Goal: Check status: Check status

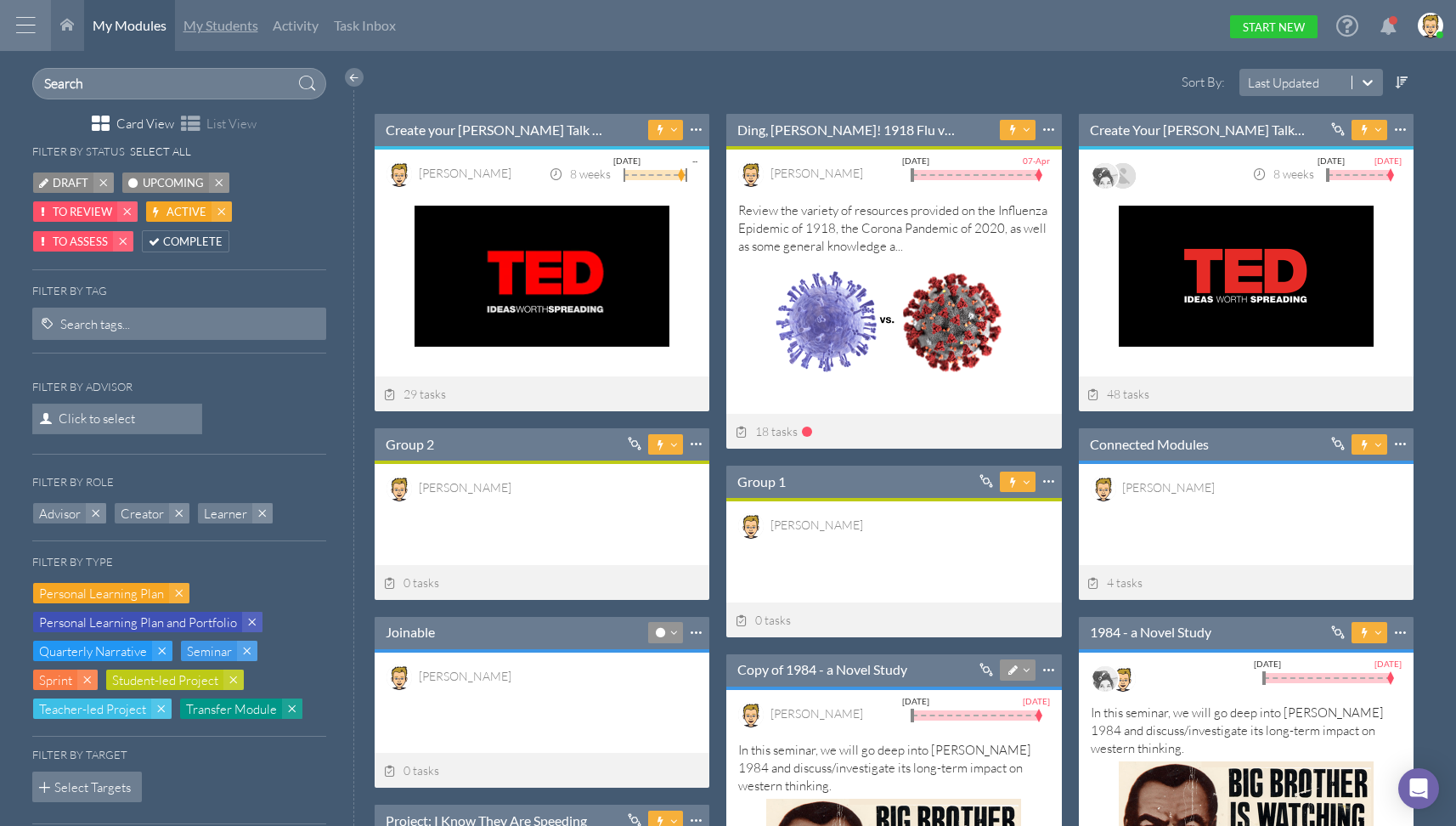
click at [215, 19] on span "My Students" at bounding box center [221, 25] width 75 height 16
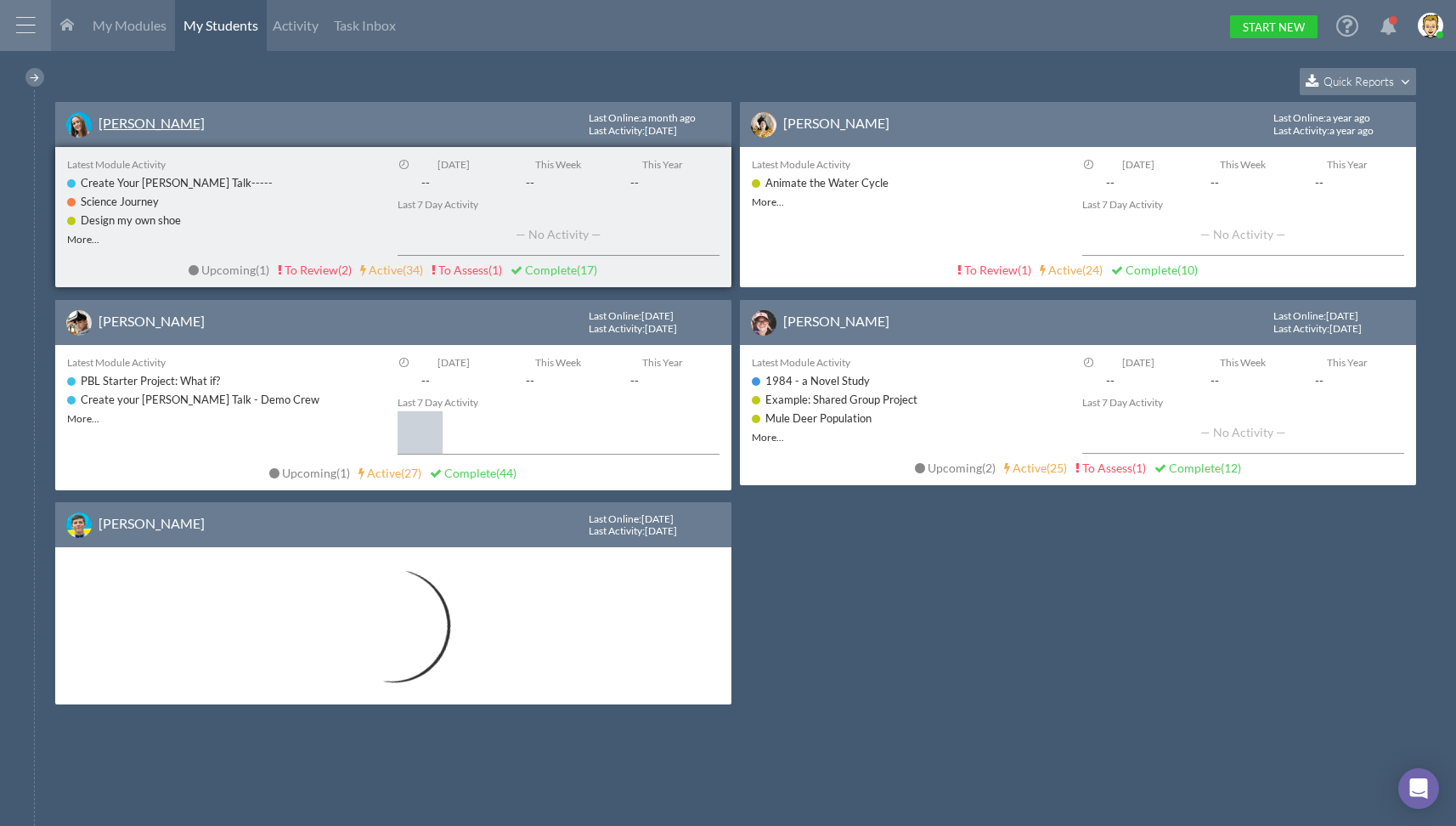
click at [153, 119] on link "[PERSON_NAME]" at bounding box center [152, 122] width 106 height 16
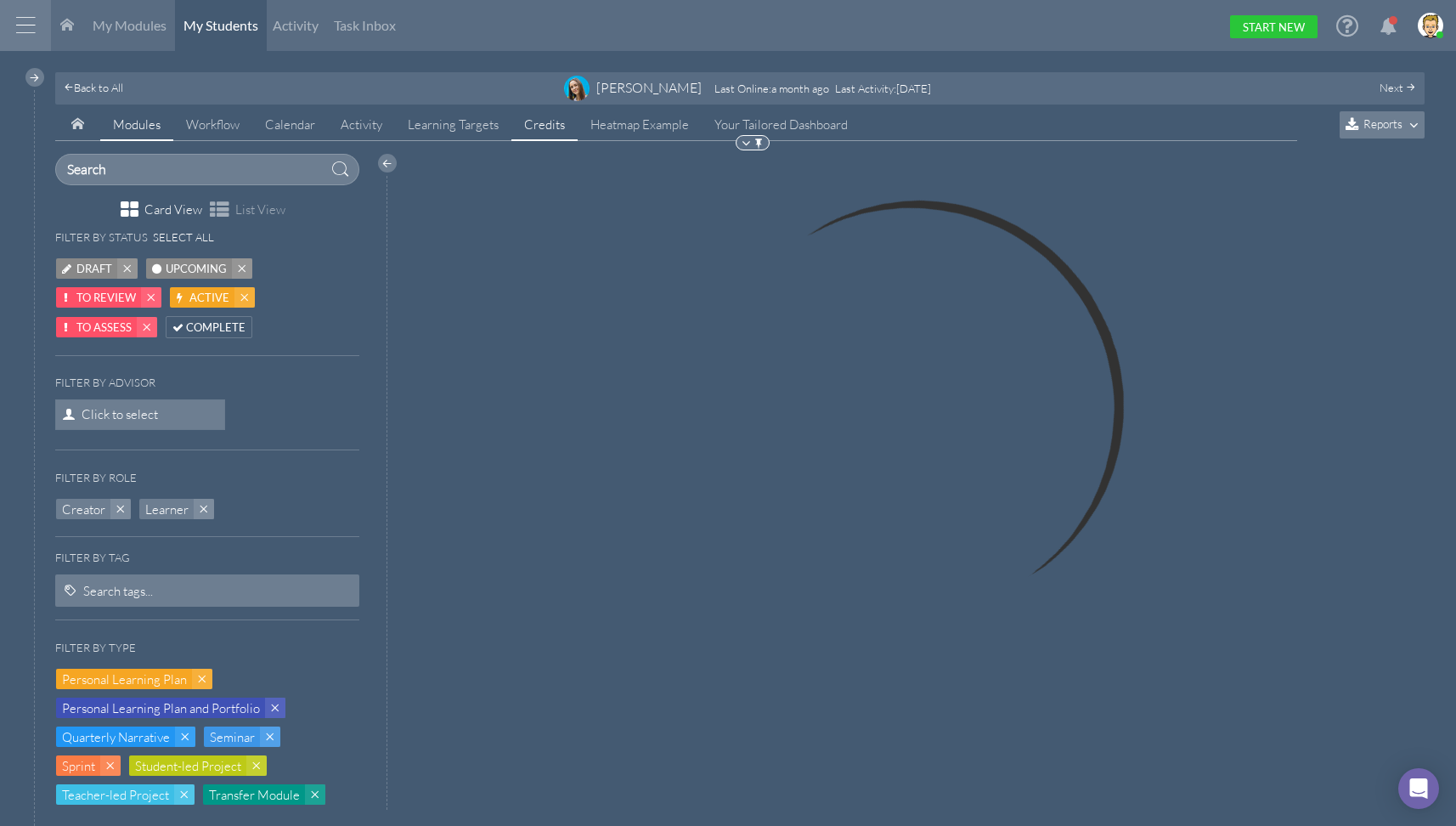
click at [528, 130] on link "Credits" at bounding box center [544, 125] width 66 height 33
